Goal: Information Seeking & Learning: Learn about a topic

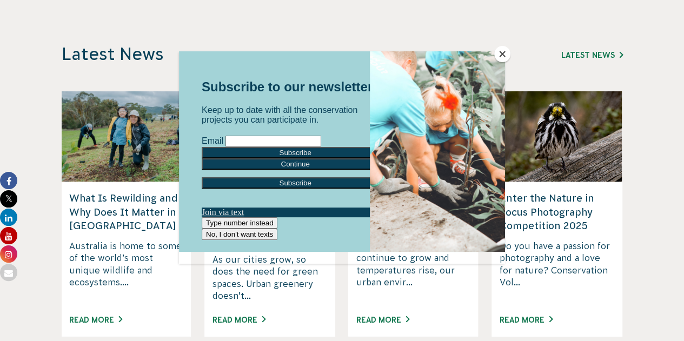
click at [561, 50] on div at bounding box center [342, 170] width 684 height 341
click at [545, 80] on div at bounding box center [342, 170] width 684 height 341
click at [503, 52] on button "Close" at bounding box center [502, 54] width 16 height 16
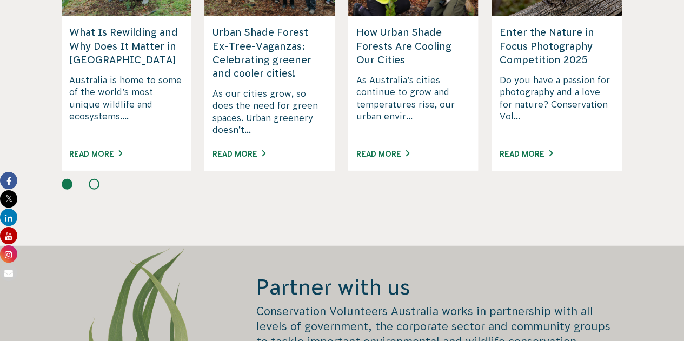
scroll to position [1084, 0]
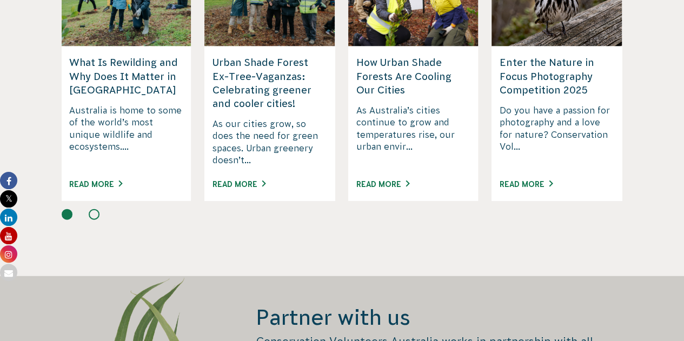
click at [95, 220] on button at bounding box center [94, 214] width 11 height 11
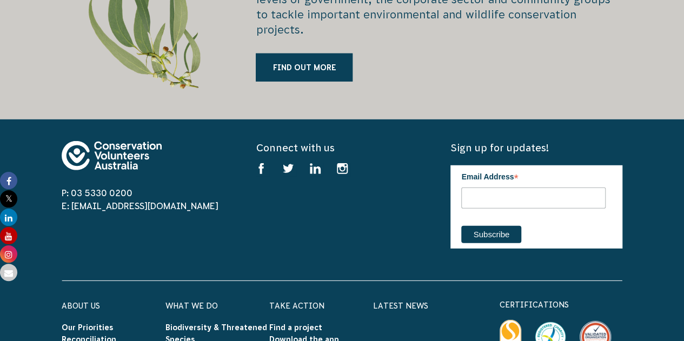
scroll to position [1445, 0]
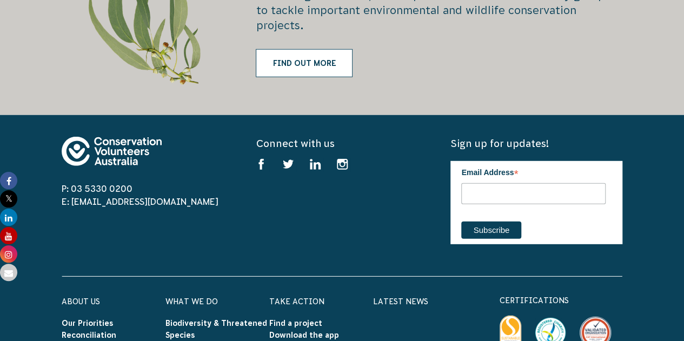
click at [306, 77] on link "Find out more" at bounding box center [304, 63] width 97 height 28
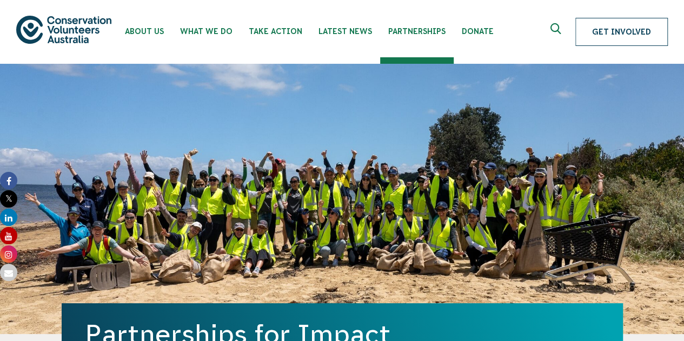
click at [618, 34] on link "Get Involved" at bounding box center [622, 32] width 93 height 28
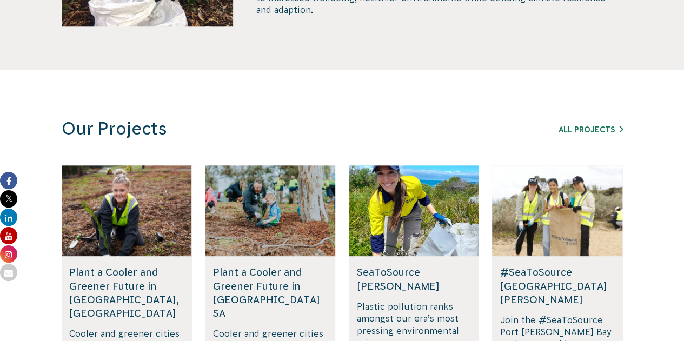
scroll to position [577, 0]
click at [228, 110] on section "Our Projects All Projects Rewilding Fifth Creek, SA Join us in rewilding Fifth …" at bounding box center [342, 277] width 684 height 416
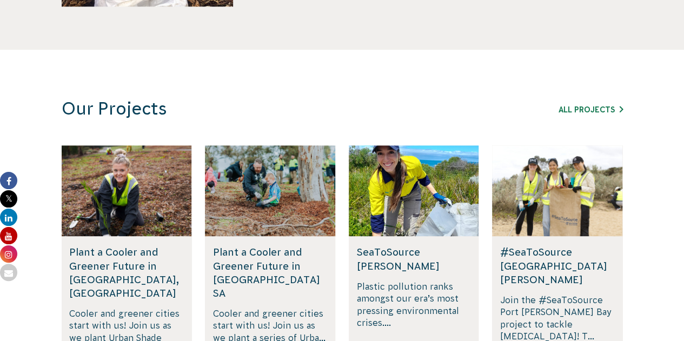
drag, startPoint x: 228, startPoint y: 110, endPoint x: 672, endPoint y: 141, distance: 445.2
click at [672, 141] on section "Our Projects All Projects Rewilding Fifth Creek, SA Join us in rewilding Fifth …" at bounding box center [342, 258] width 684 height 416
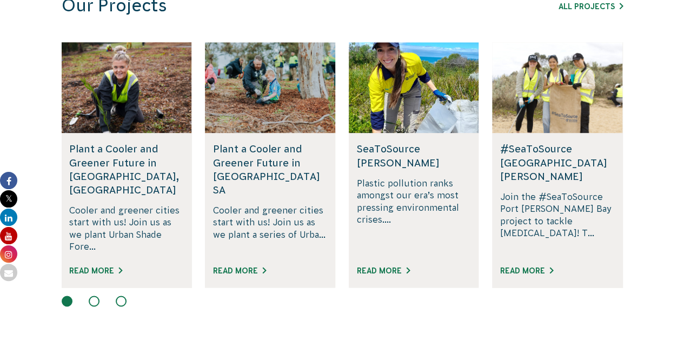
scroll to position [700, 0]
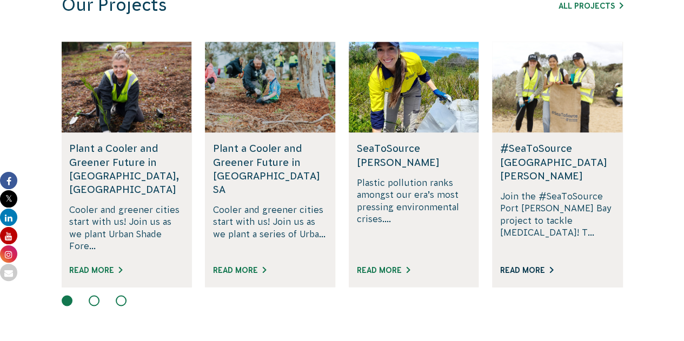
click at [540, 266] on link "Read More" at bounding box center [526, 270] width 53 height 9
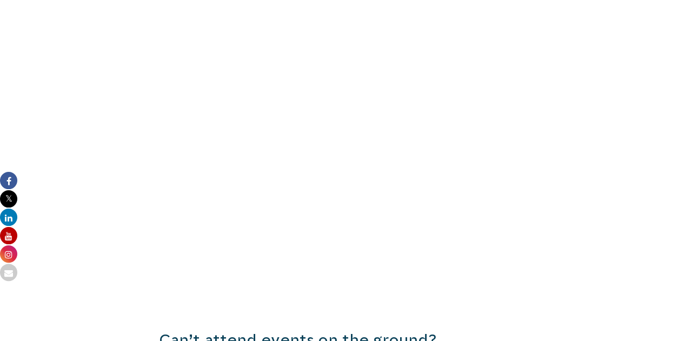
scroll to position [979, 0]
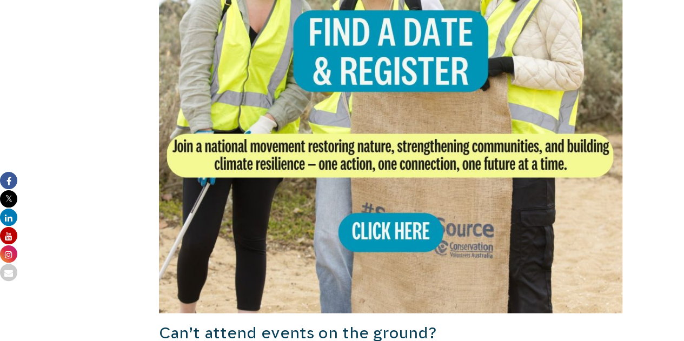
click at [393, 39] on img at bounding box center [391, 81] width 464 height 464
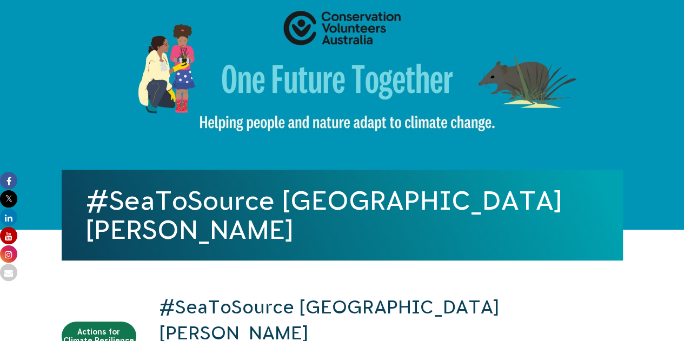
scroll to position [0, 0]
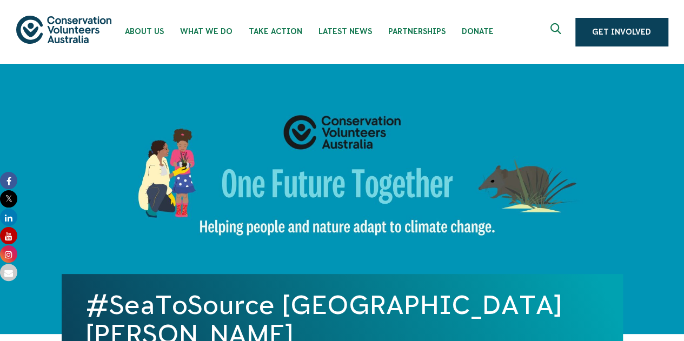
click at [80, 23] on img at bounding box center [63, 30] width 95 height 28
